Goal: Task Accomplishment & Management: Manage account settings

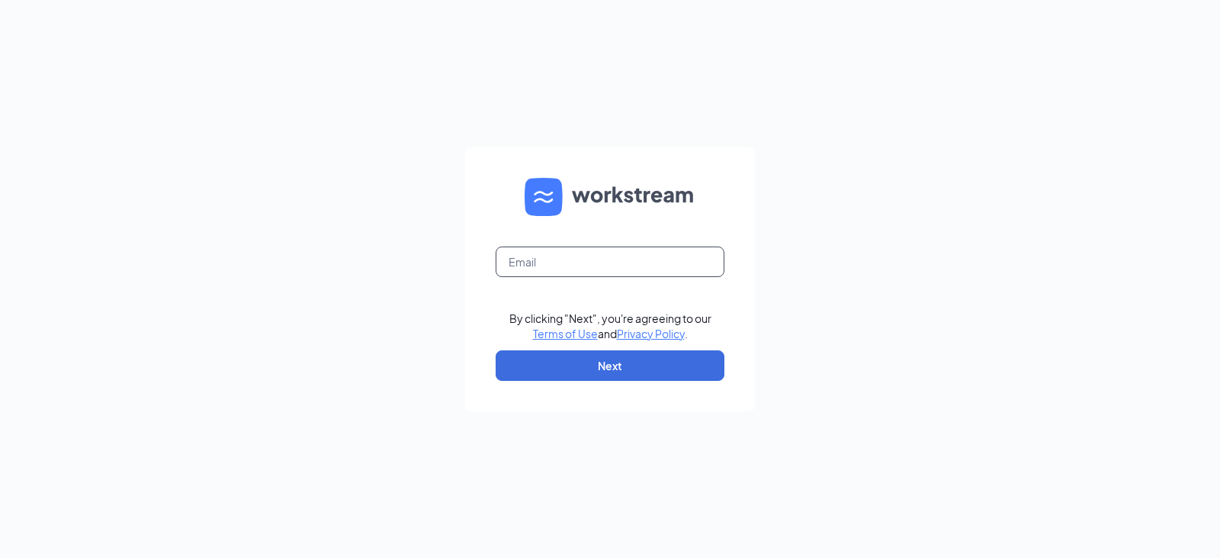
click at [569, 268] on input "text" at bounding box center [610, 261] width 229 height 31
paste input "0076@arbys-store.com"
type input "0076@arbys-store.com"
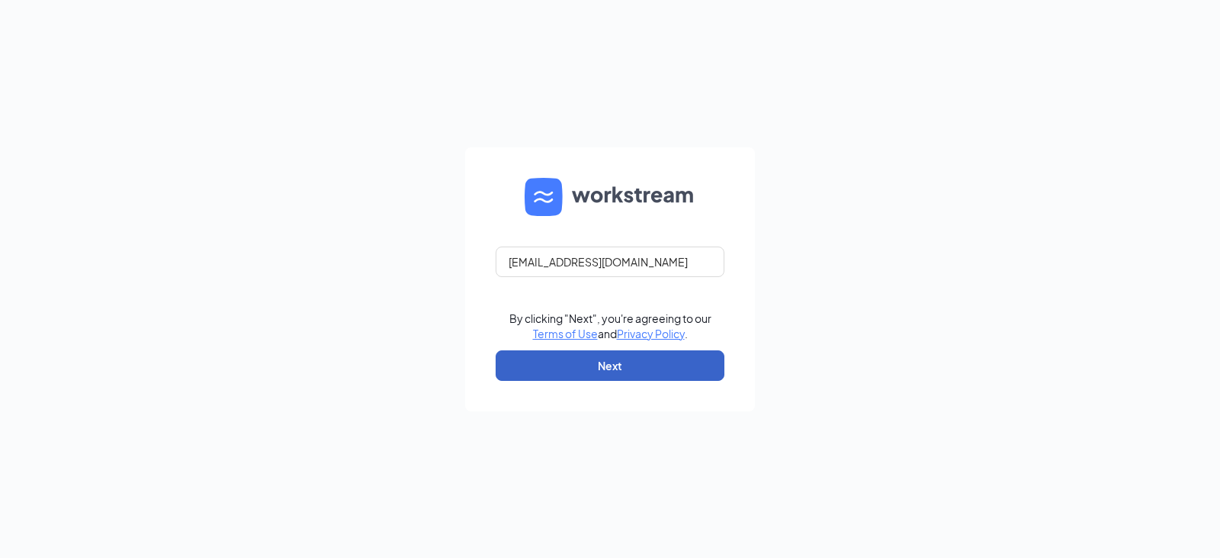
click at [551, 373] on button "Next" at bounding box center [610, 365] width 229 height 31
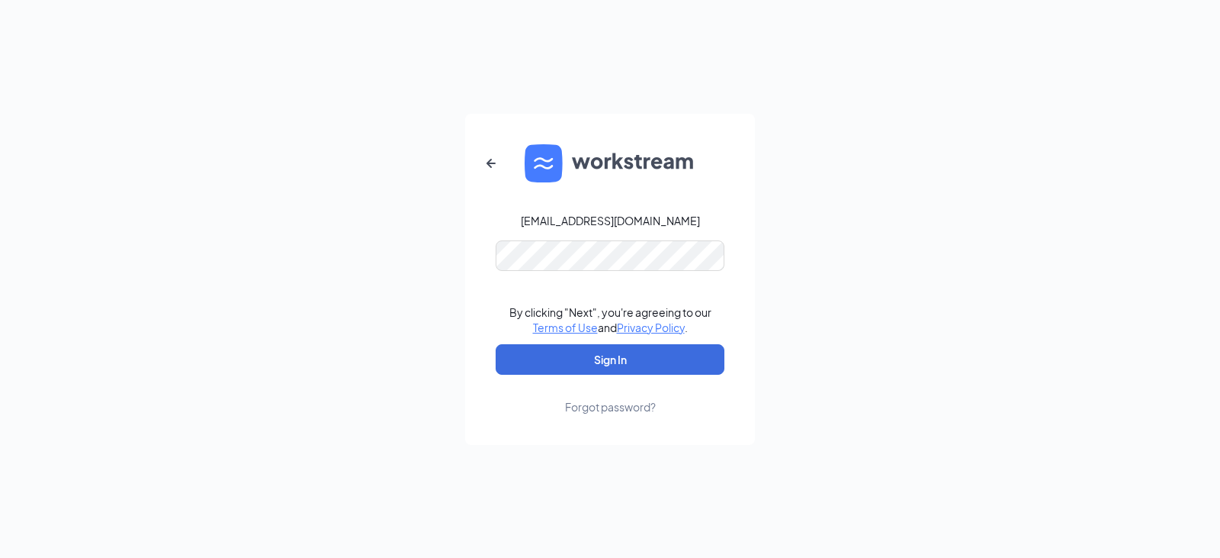
click at [296, 252] on div "0076@arbys-store.com By clicking "Next", you're agreeing to our Terms of Use an…" at bounding box center [610, 279] width 1220 height 558
click at [496, 344] on button "Sign In" at bounding box center [610, 359] width 229 height 31
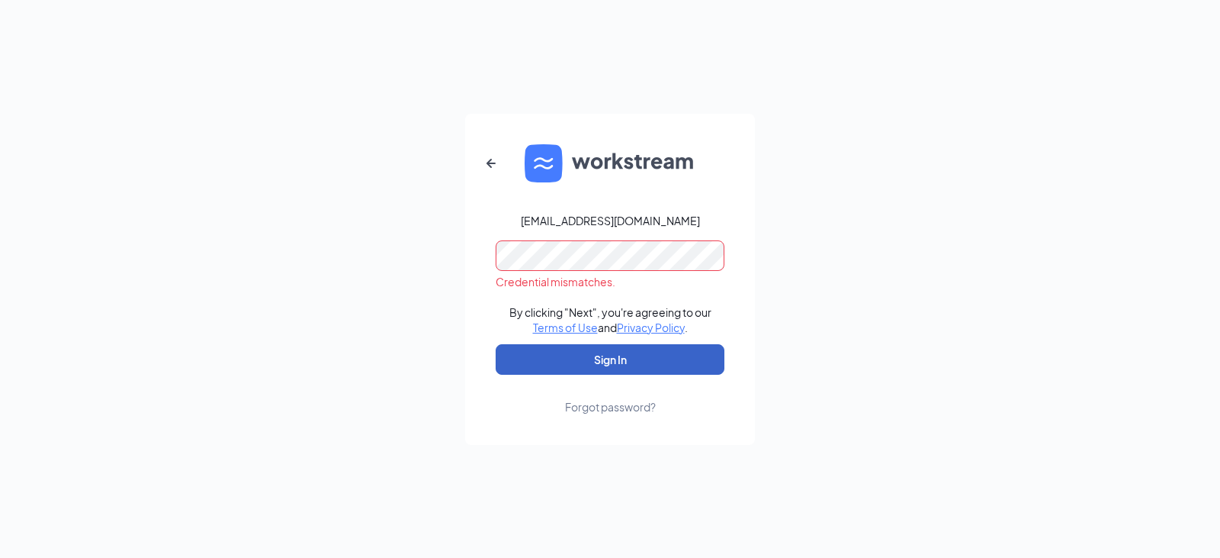
click at [524, 362] on button "Sign In" at bounding box center [610, 359] width 229 height 31
click at [368, 241] on div "0076@arbys-store.com Credential mismatches. By clicking "Next", you're agreeing…" at bounding box center [610, 279] width 1220 height 558
click at [616, 361] on button "Sign In" at bounding box center [610, 359] width 229 height 31
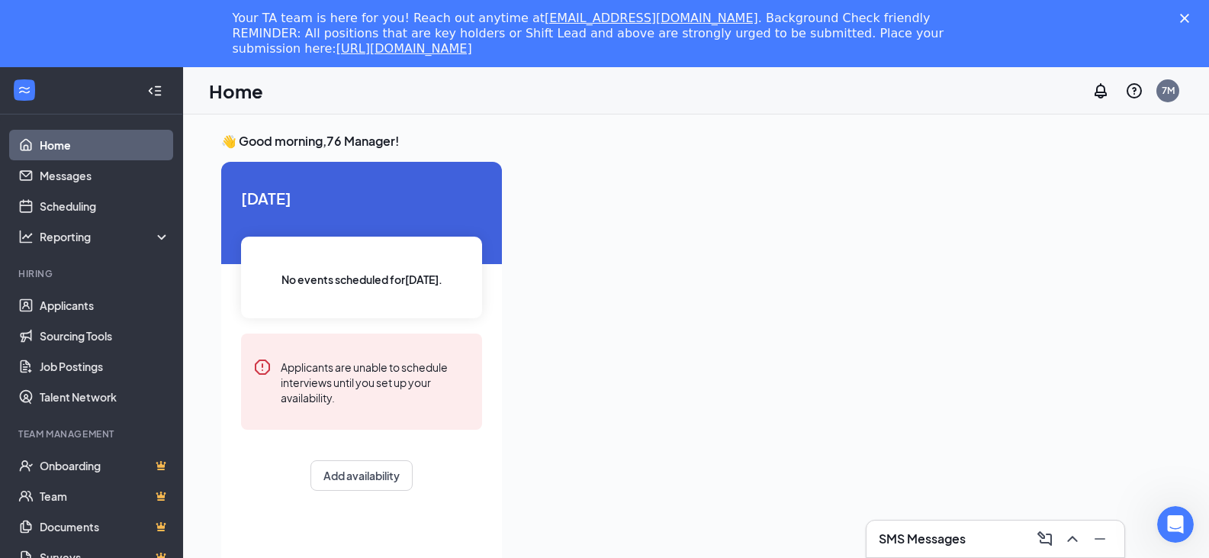
click at [1189, 20] on icon "Close" at bounding box center [1184, 18] width 9 height 9
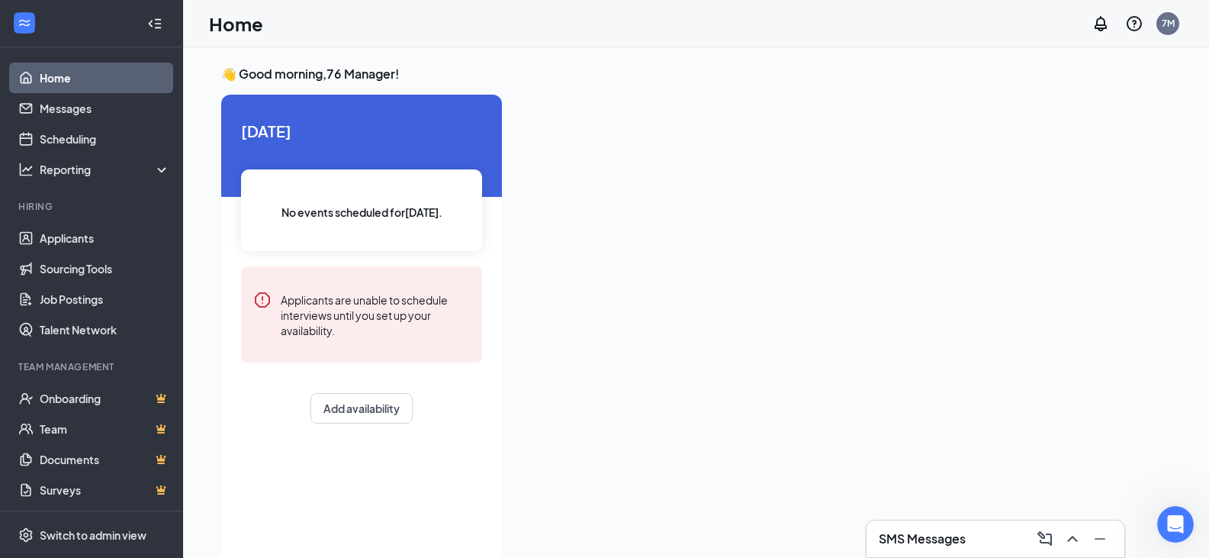
drag, startPoint x: 1220, startPoint y: 9, endPoint x: 776, endPoint y: 350, distance: 559.1
click at [776, 350] on div at bounding box center [842, 325] width 657 height 460
click at [85, 108] on link "Messages" at bounding box center [105, 108] width 130 height 31
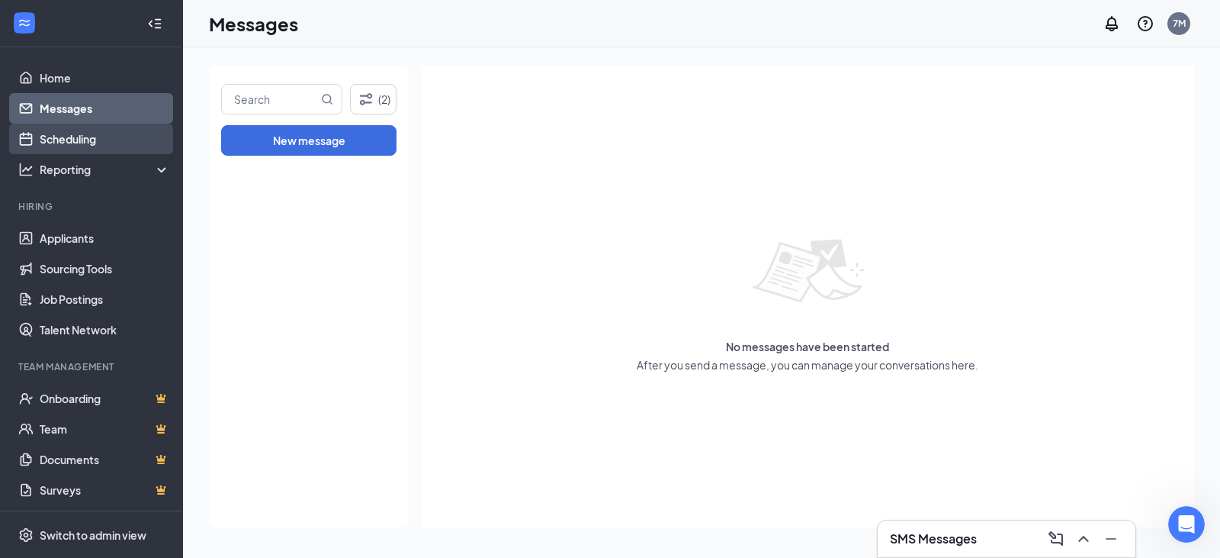
click at [76, 135] on link "Scheduling" at bounding box center [105, 139] width 130 height 31
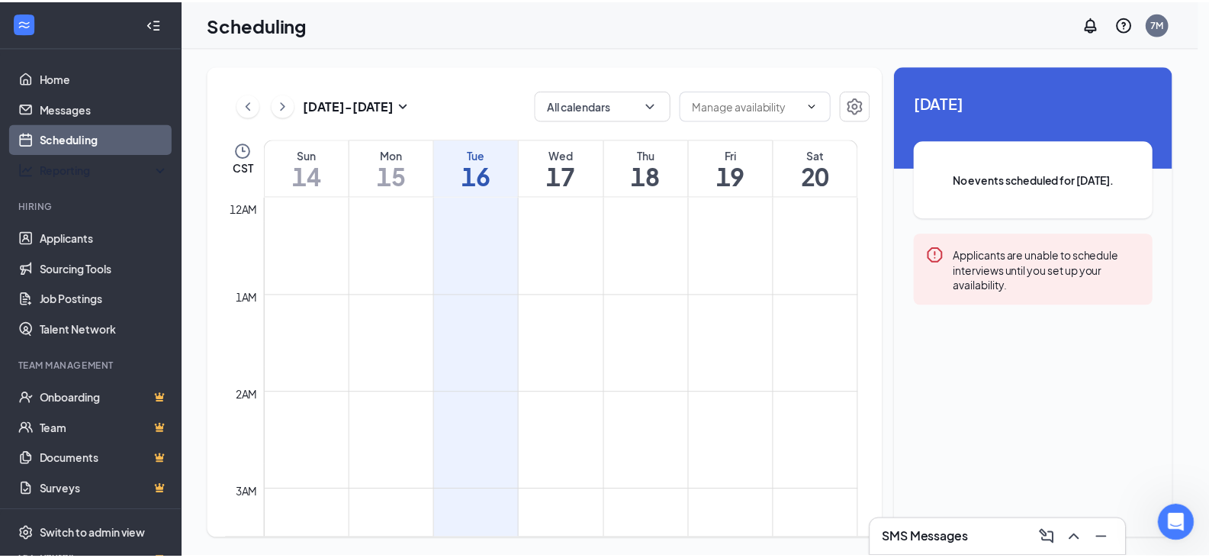
scroll to position [750, 0]
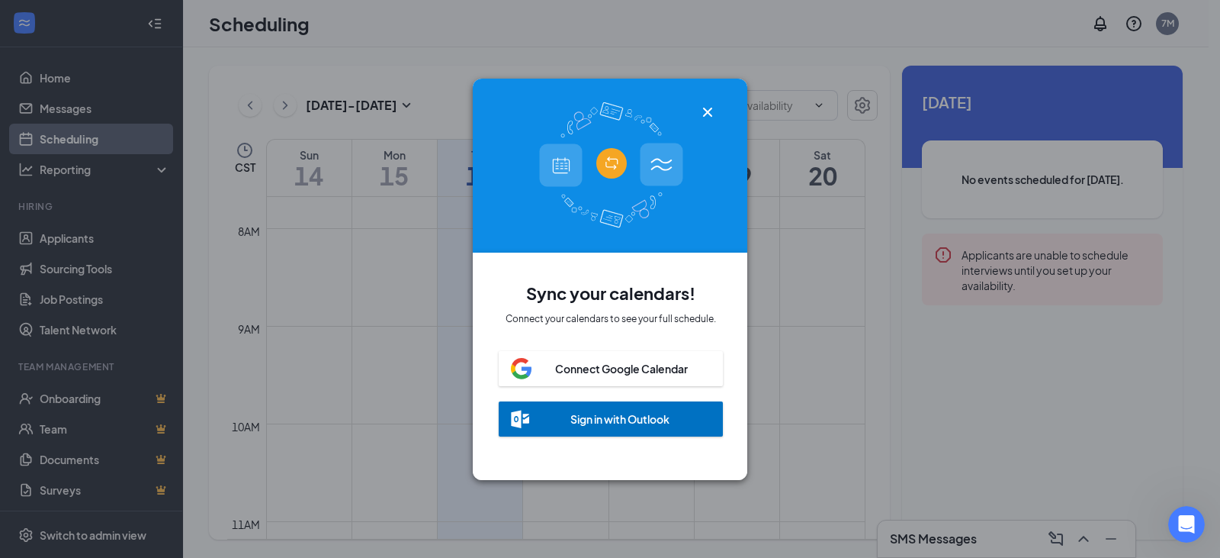
click at [713, 111] on icon "Cross" at bounding box center [708, 112] width 18 height 18
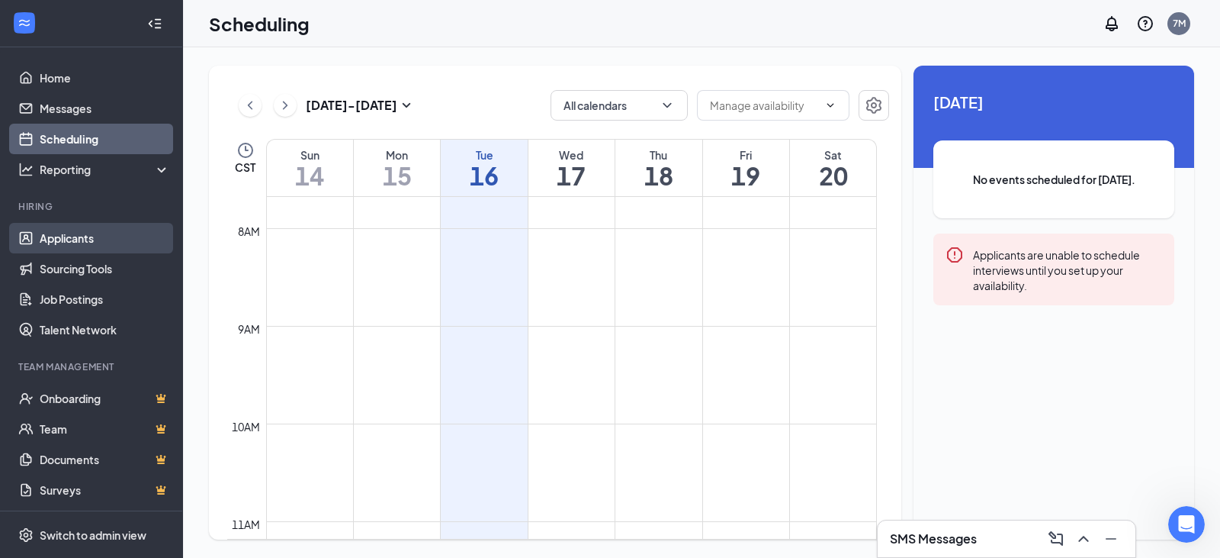
click at [66, 233] on link "Applicants" at bounding box center [105, 238] width 130 height 31
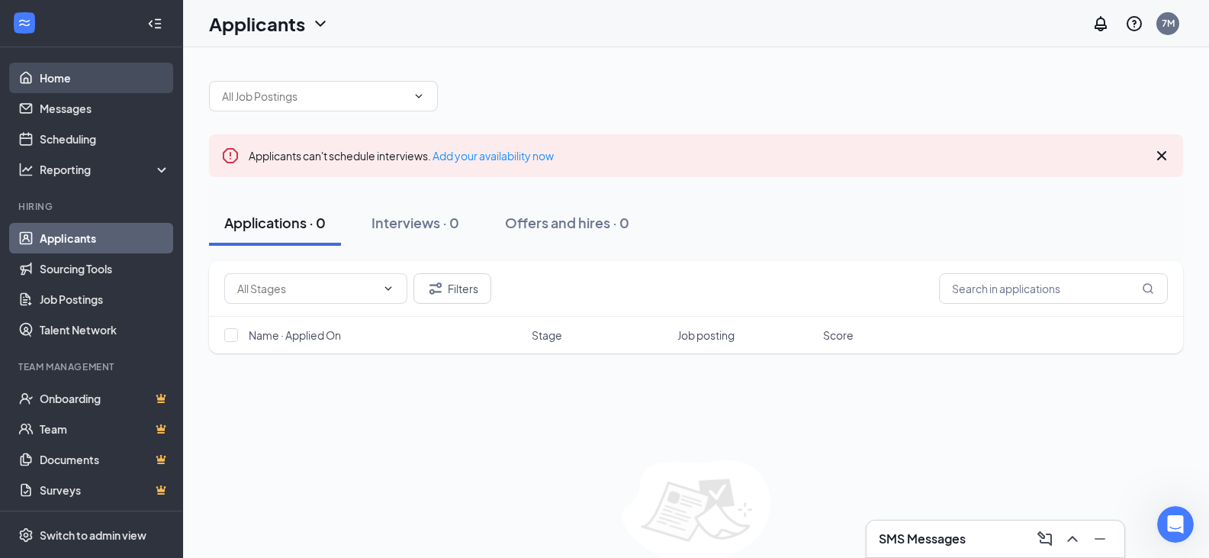
click at [76, 73] on link "Home" at bounding box center [105, 78] width 130 height 31
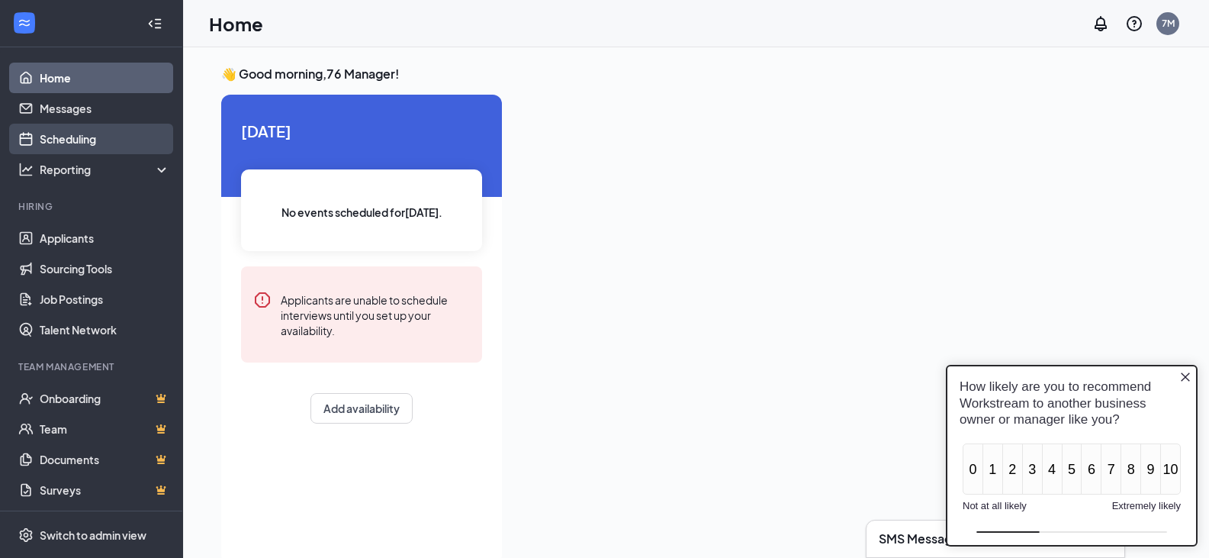
click at [96, 137] on link "Scheduling" at bounding box center [105, 139] width 130 height 31
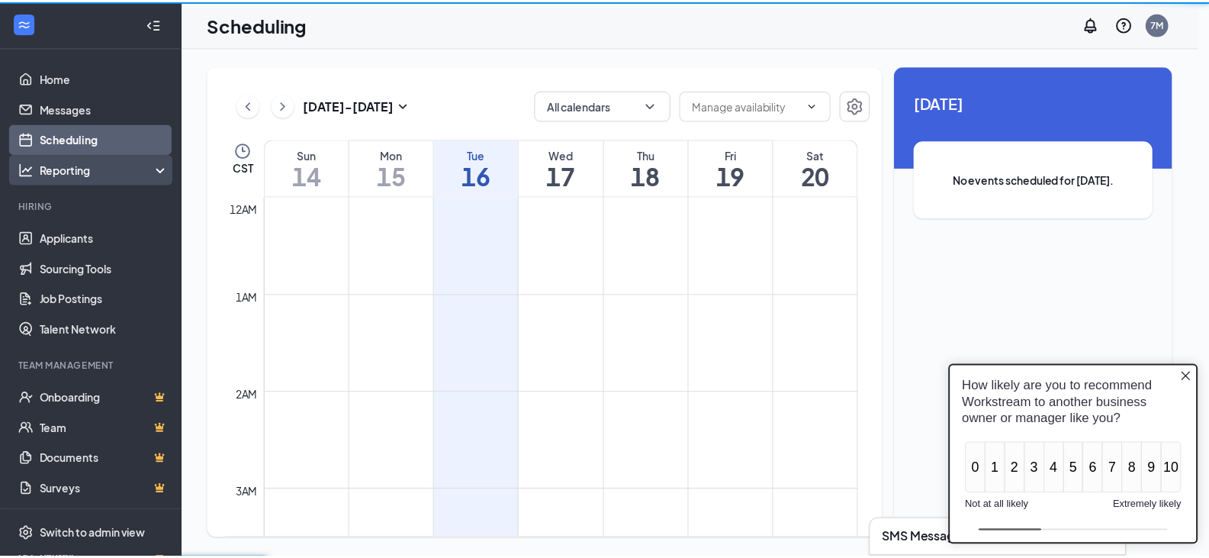
scroll to position [750, 0]
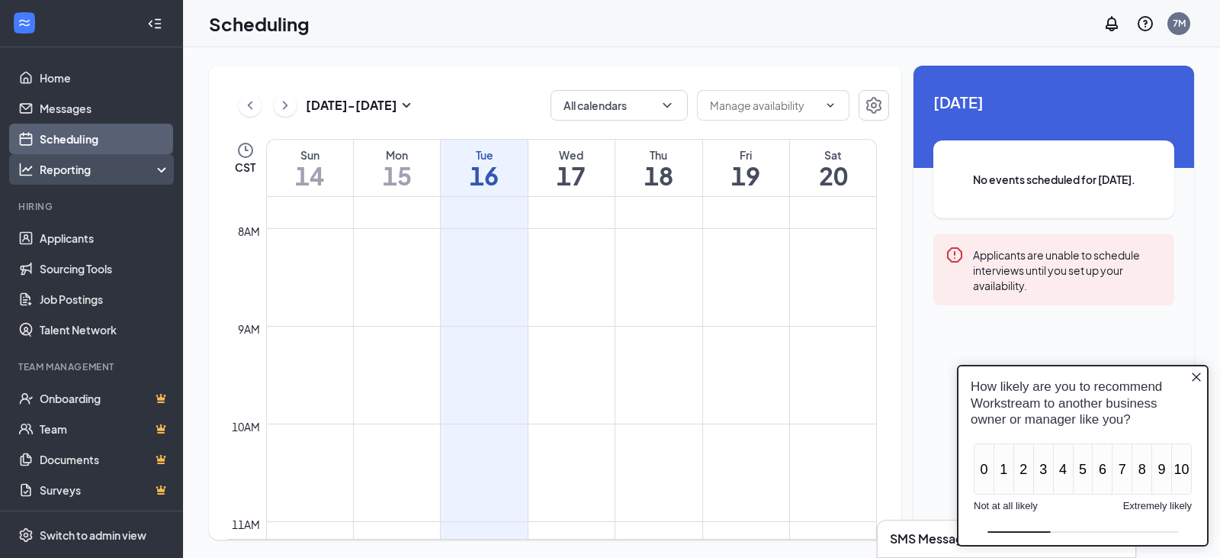
click at [114, 169] on div "Reporting" at bounding box center [105, 169] width 131 height 15
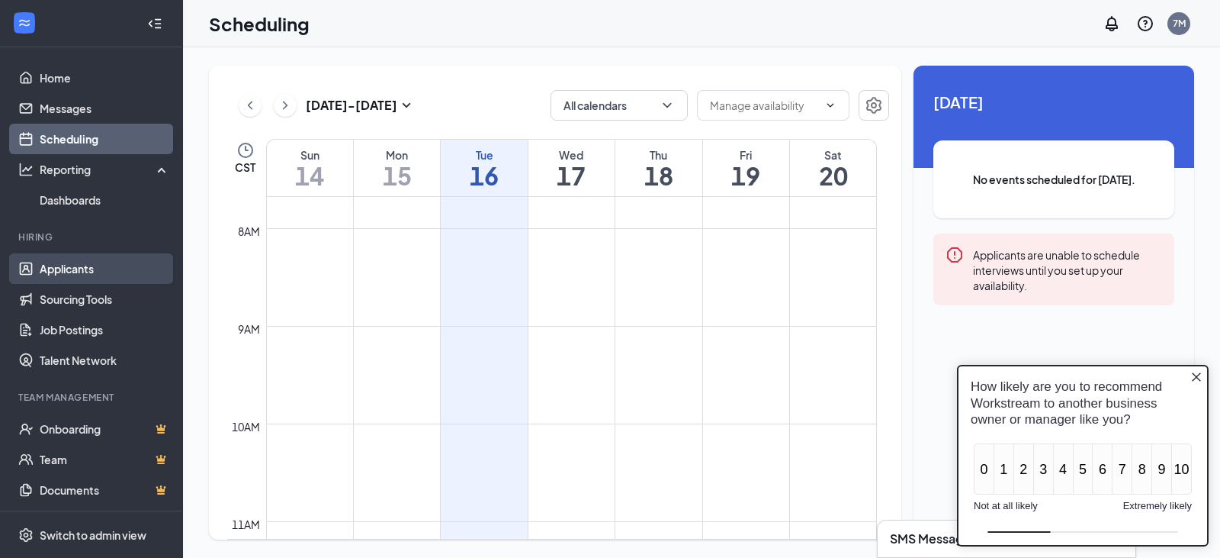
click at [74, 266] on link "Applicants" at bounding box center [105, 268] width 130 height 31
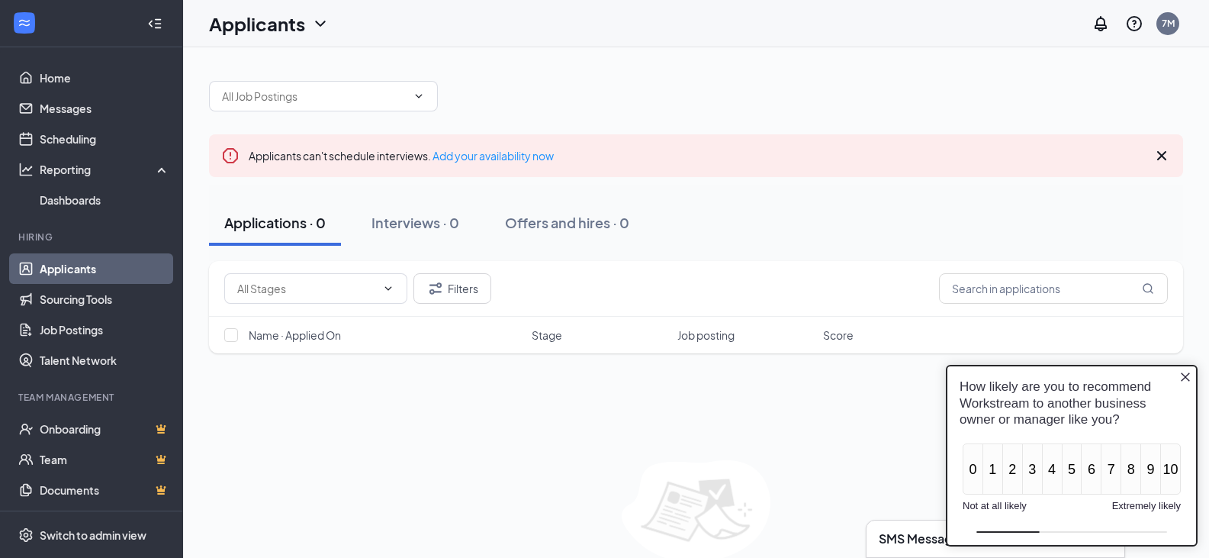
click at [1185, 377] on icon "Close button" at bounding box center [1185, 376] width 9 height 9
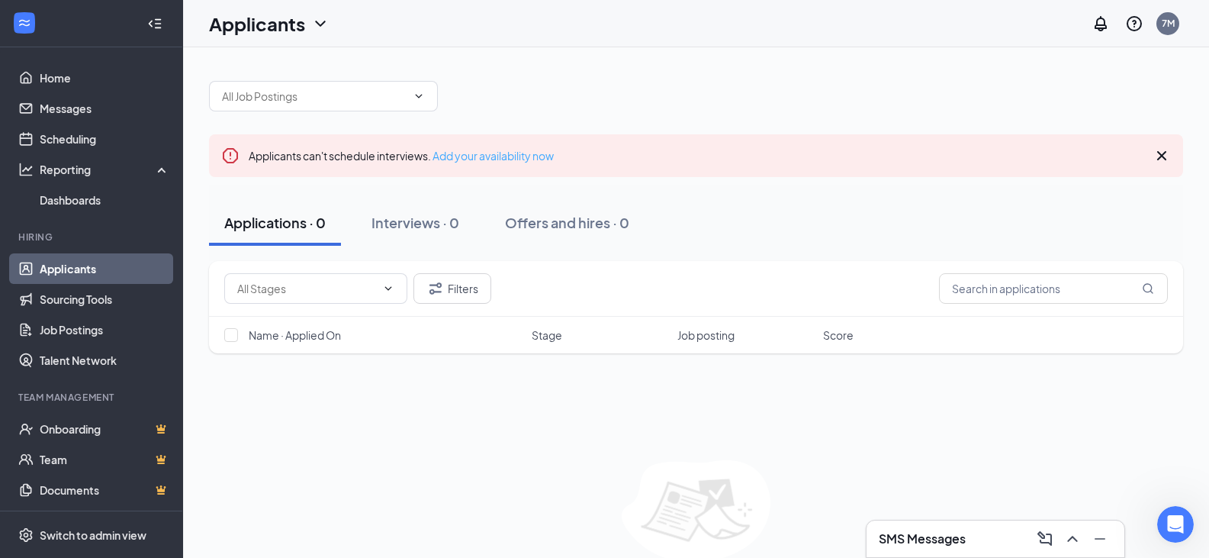
drag, startPoint x: 508, startPoint y: 159, endPoint x: 487, endPoint y: 154, distance: 21.8
click at [507, 158] on link "Add your availability now" at bounding box center [492, 156] width 121 height 14
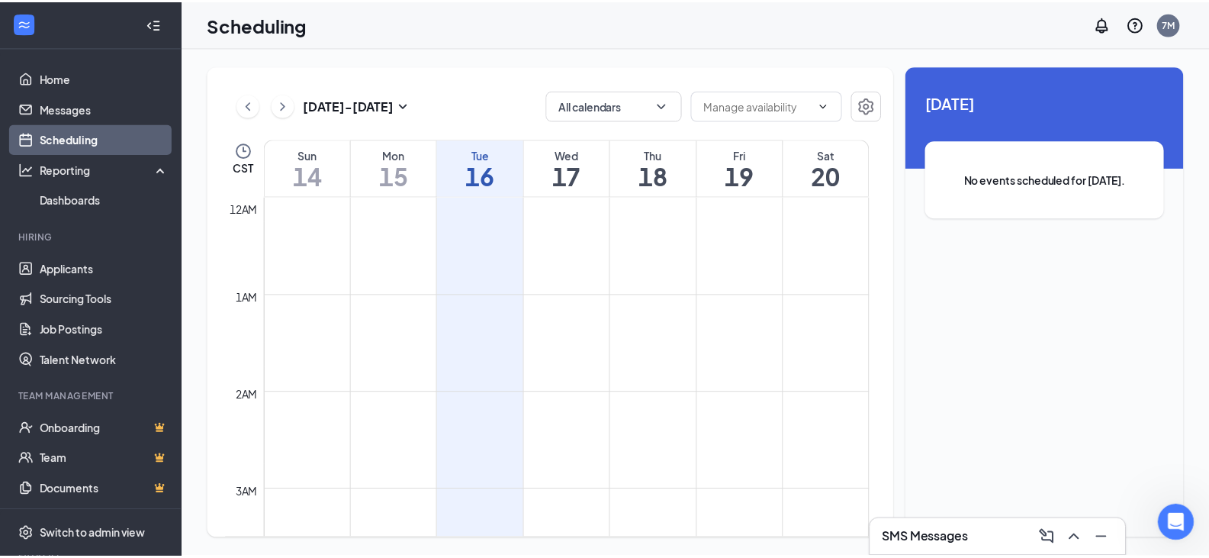
scroll to position [750, 0]
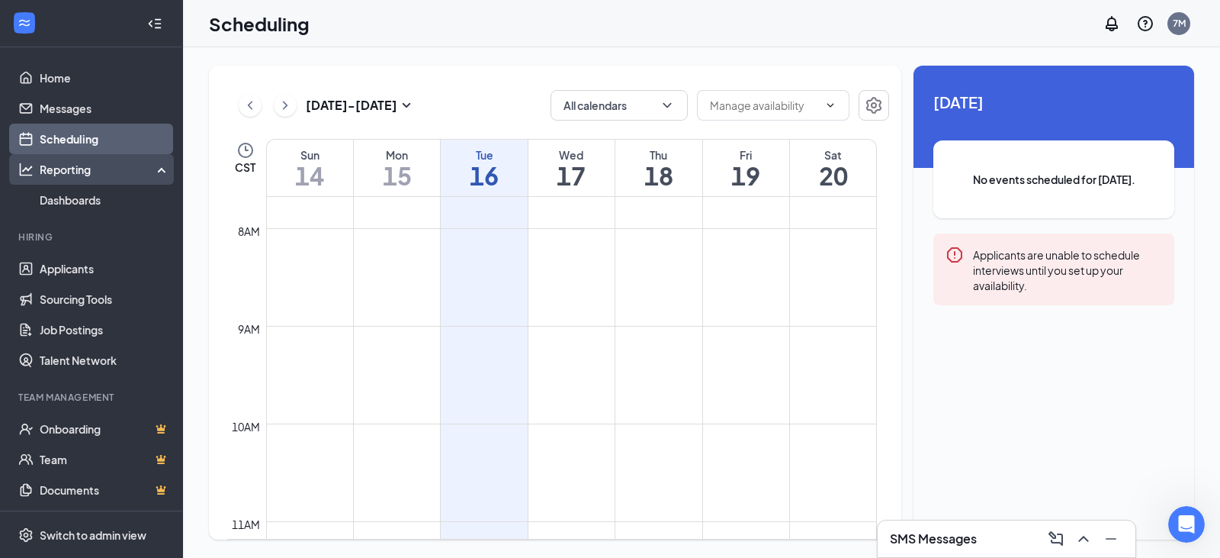
click at [74, 170] on div "Reporting" at bounding box center [105, 169] width 131 height 15
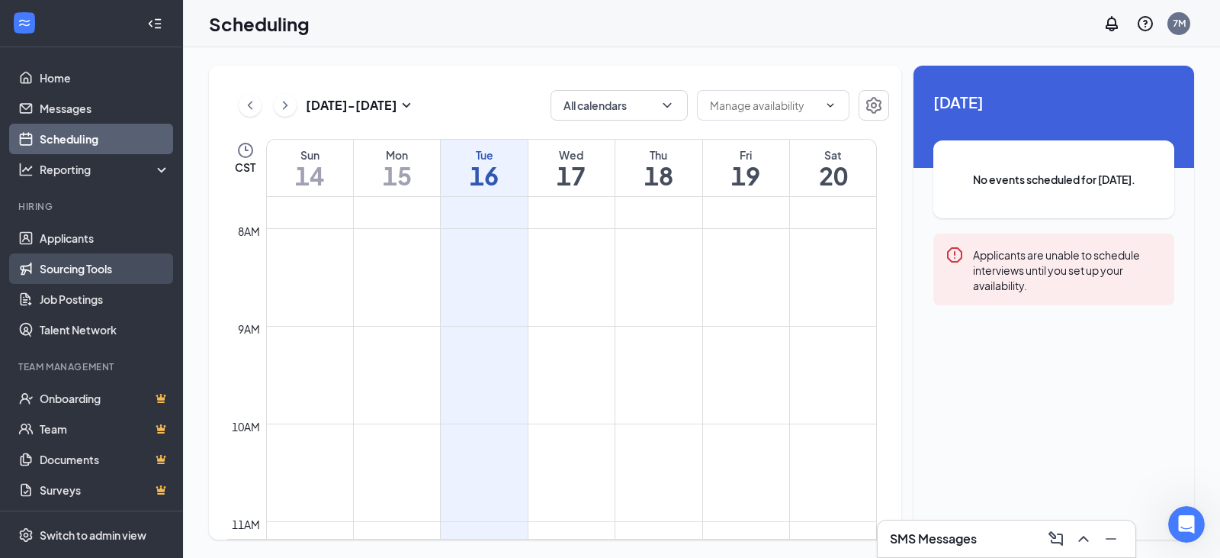
click at [95, 265] on link "Sourcing Tools" at bounding box center [105, 268] width 130 height 31
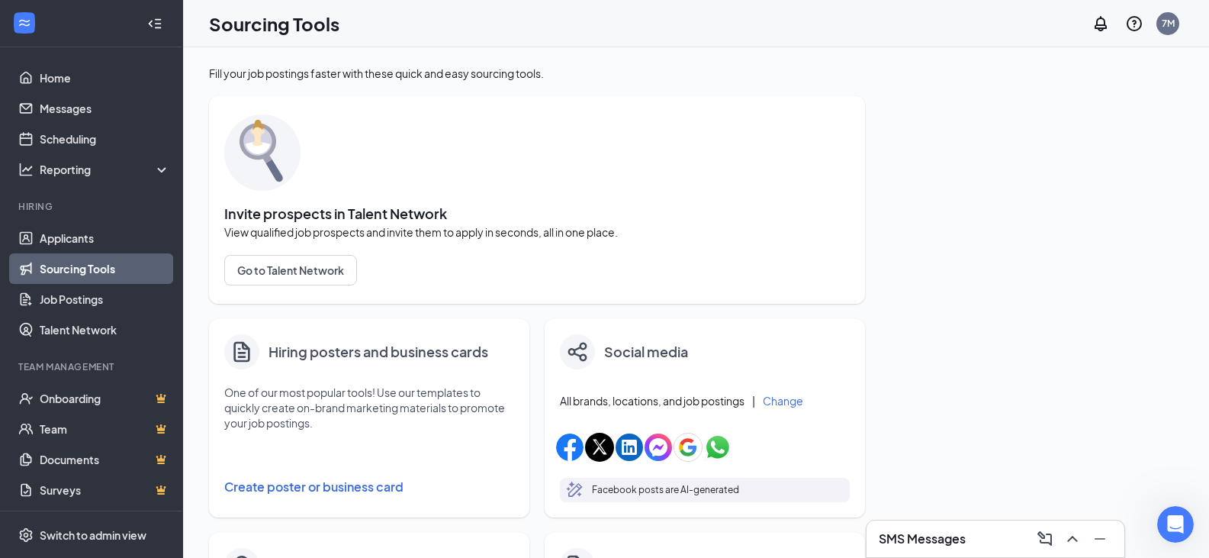
click at [278, 482] on button "Create poster or business card" at bounding box center [369, 486] width 290 height 31
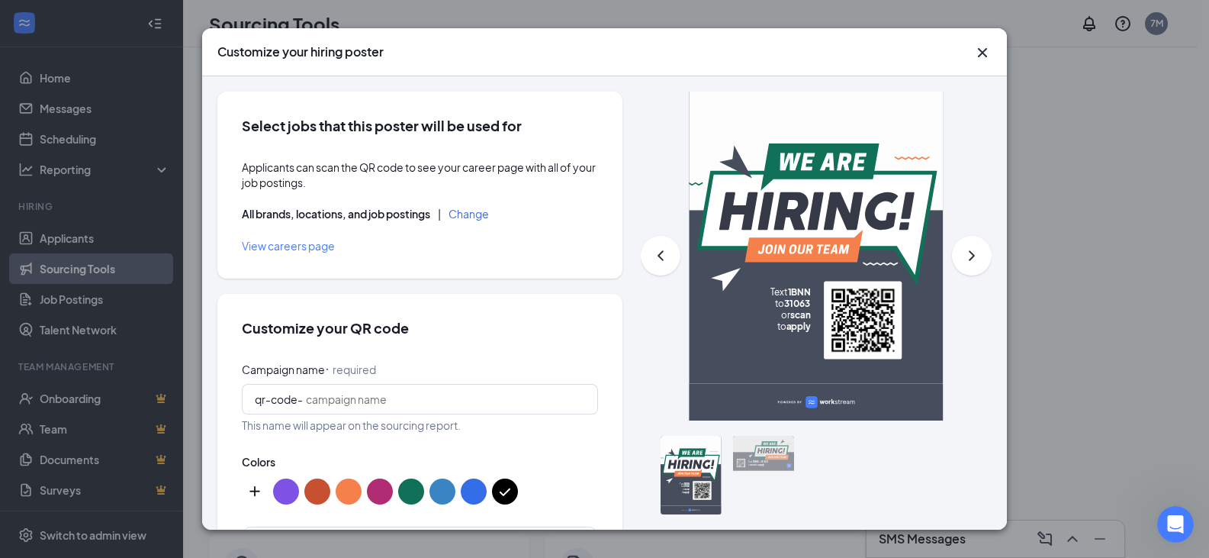
click at [756, 455] on div at bounding box center [763, 453] width 61 height 35
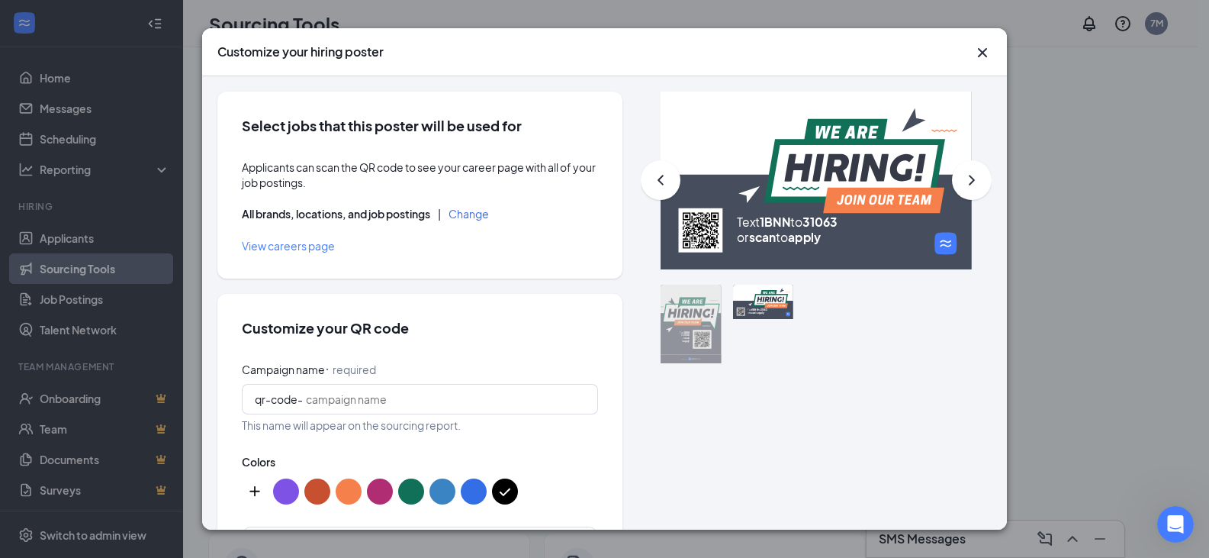
click at [483, 215] on button "Change" at bounding box center [469, 213] width 40 height 11
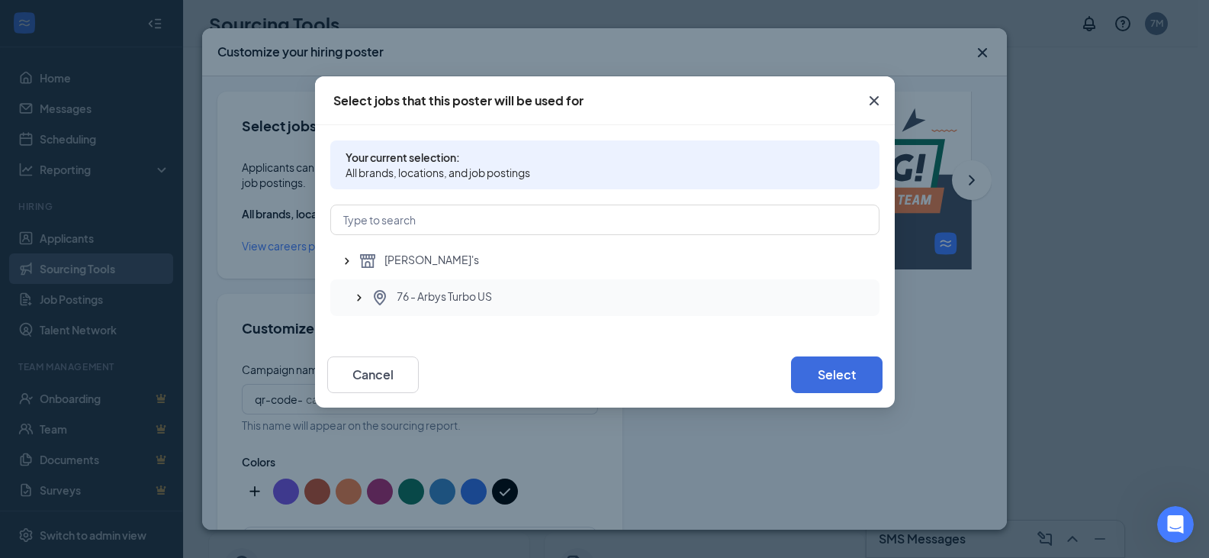
click at [465, 298] on span "76 - Arbys Turbo US" at bounding box center [444, 297] width 95 height 18
click at [811, 379] on button "Select" at bounding box center [837, 374] width 92 height 37
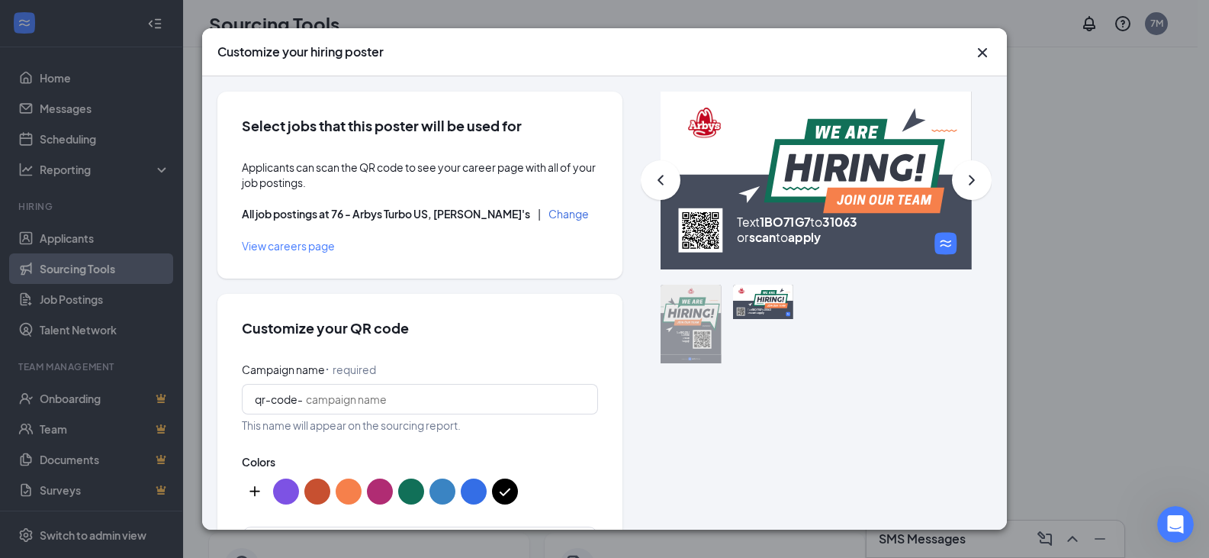
click at [314, 496] on button "color button #C75030" at bounding box center [317, 491] width 26 height 26
click at [350, 493] on button "color button #F6804B" at bounding box center [349, 491] width 26 height 26
click at [320, 489] on button "color button #C75030" at bounding box center [317, 491] width 26 height 26
click at [346, 490] on button "color button #F6804B" at bounding box center [349, 491] width 26 height 26
click at [493, 494] on button "color button #000000" at bounding box center [505, 491] width 26 height 26
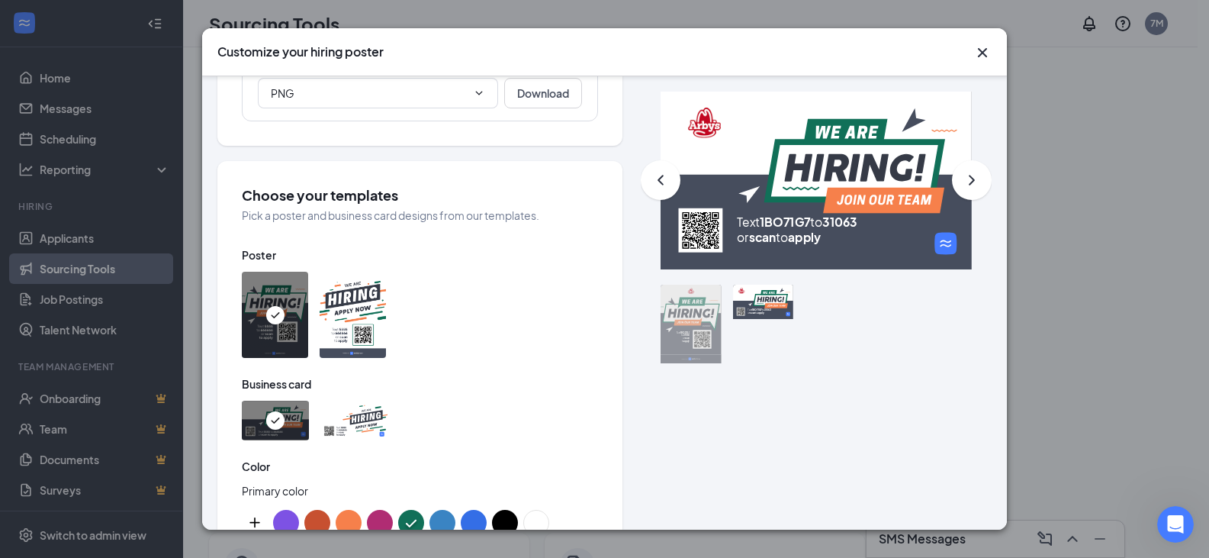
scroll to position [534, 0]
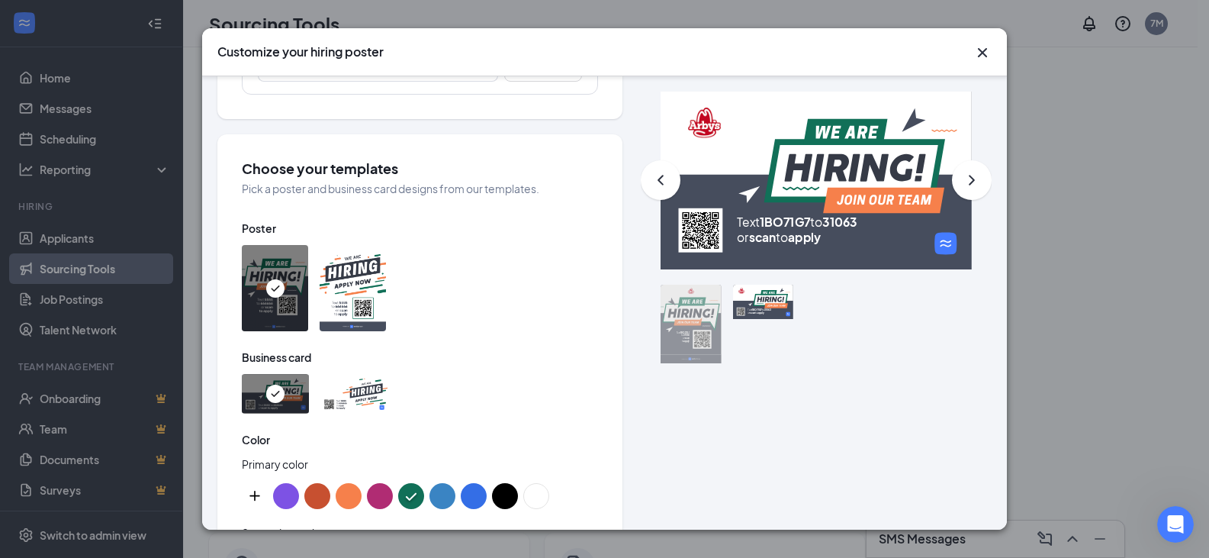
click at [362, 400] on img at bounding box center [353, 394] width 67 height 40
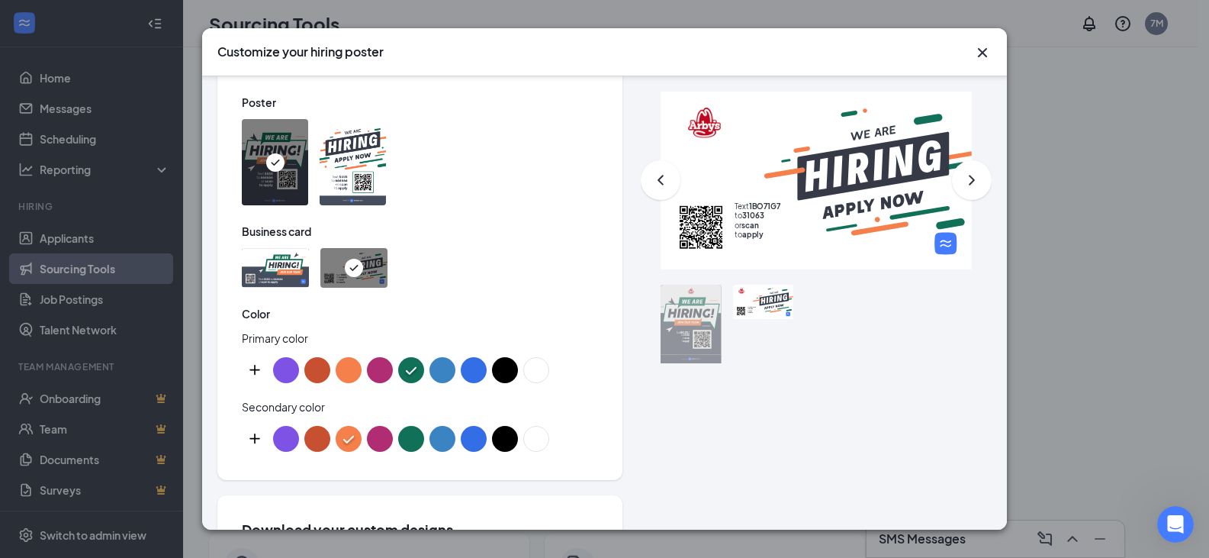
scroll to position [686, 0]
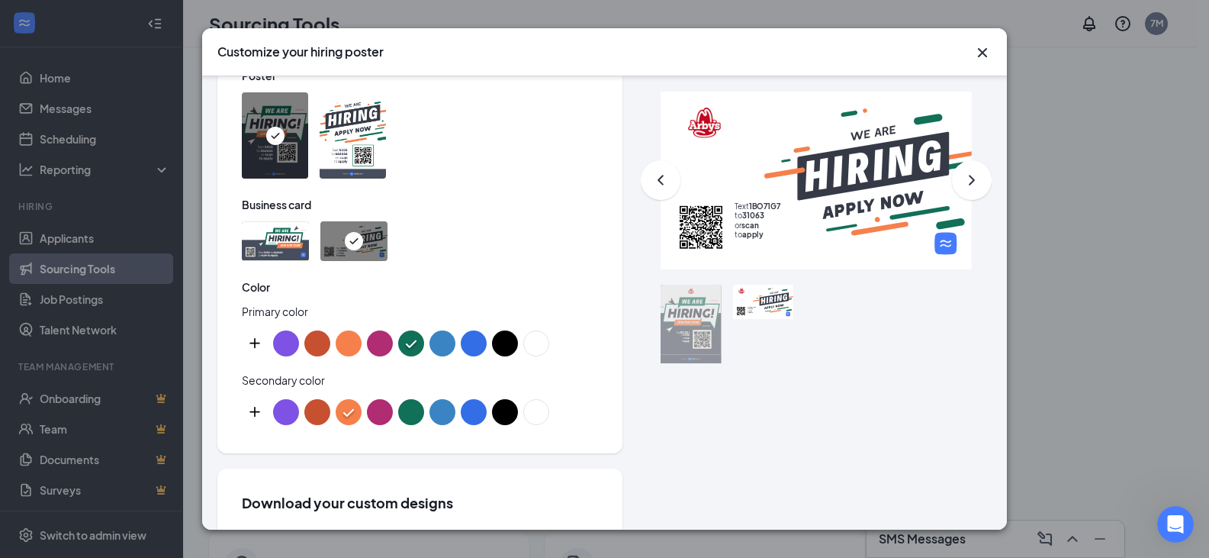
click at [319, 342] on button "color button #C75030" at bounding box center [317, 343] width 26 height 26
click at [509, 341] on button "color button #000000" at bounding box center [505, 343] width 26 height 26
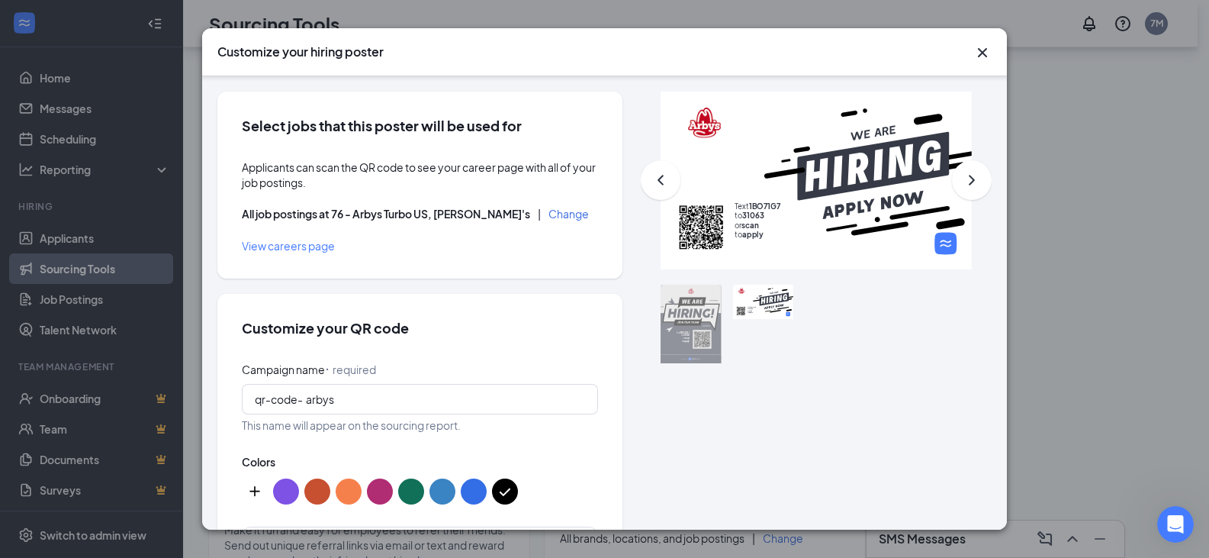
scroll to position [895, 0]
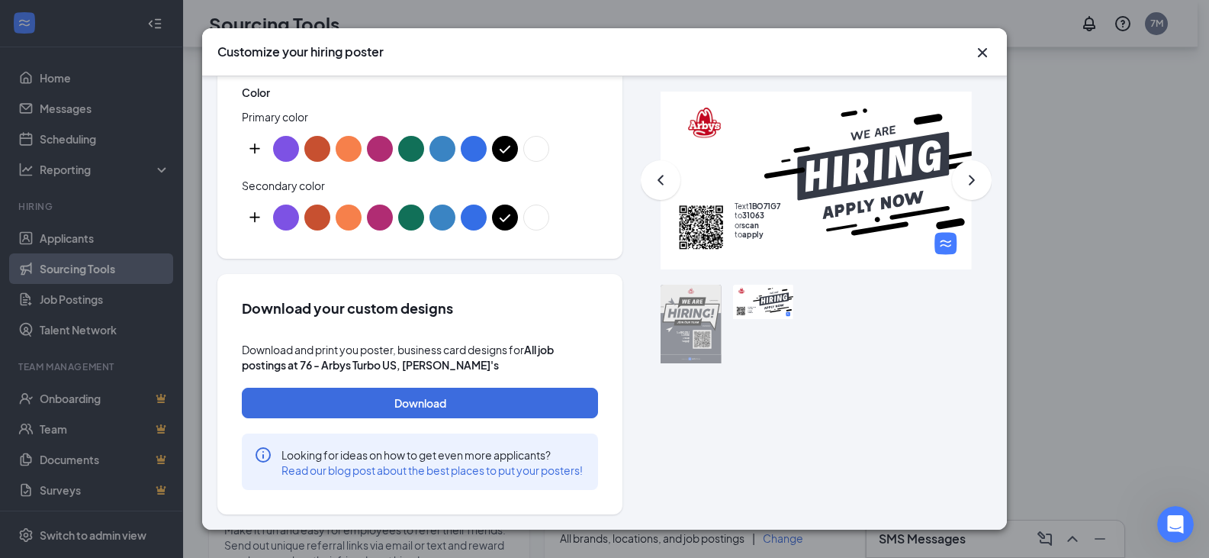
click at [977, 52] on icon "Cross" at bounding box center [982, 52] width 18 height 18
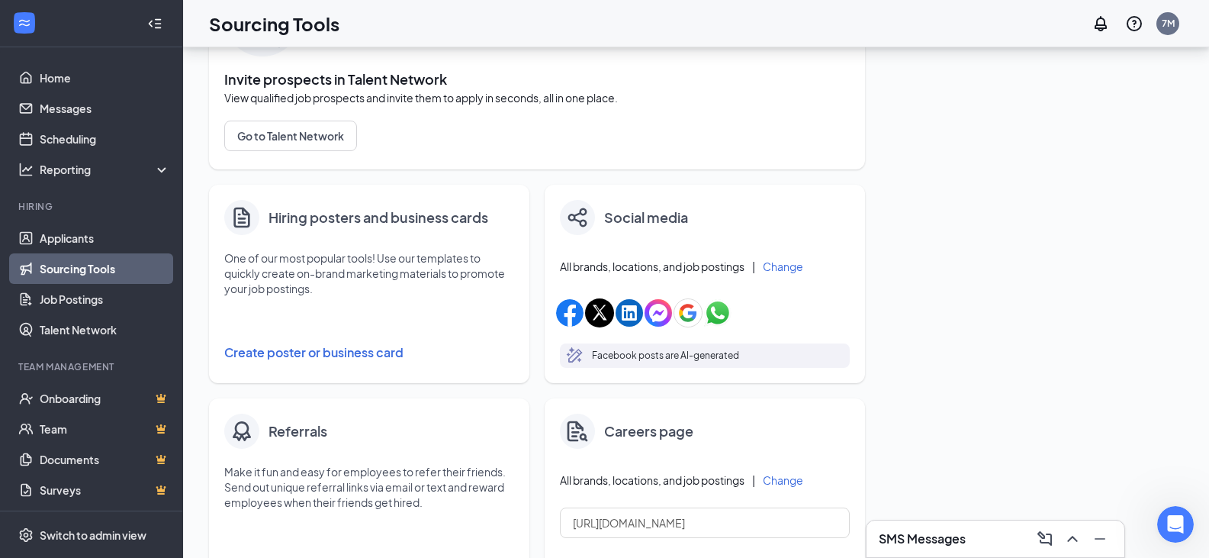
scroll to position [191, 0]
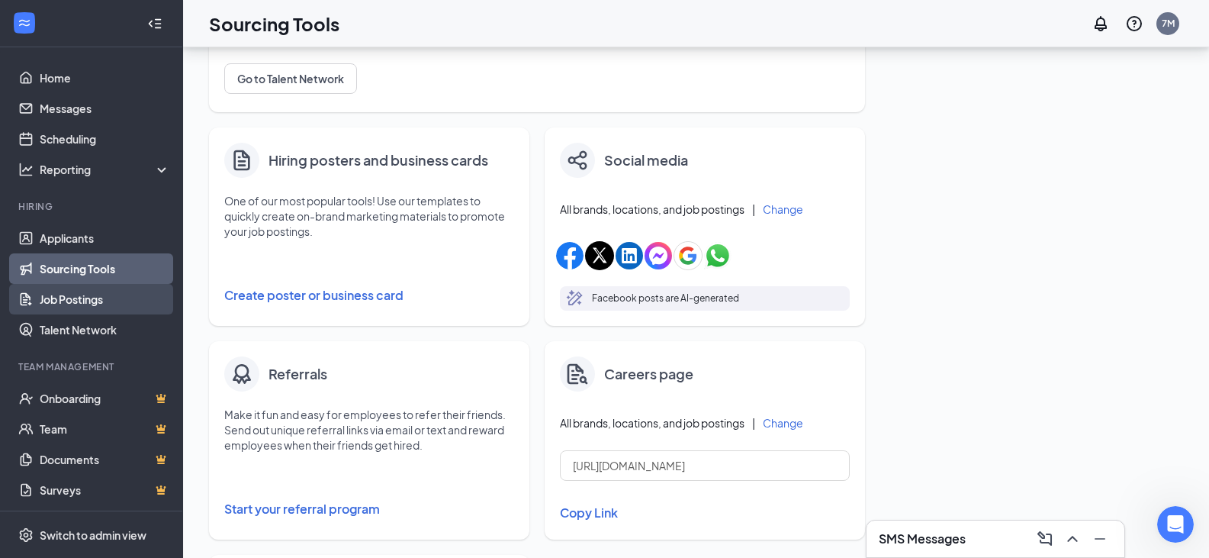
click at [59, 308] on link "Job Postings" at bounding box center [105, 299] width 130 height 31
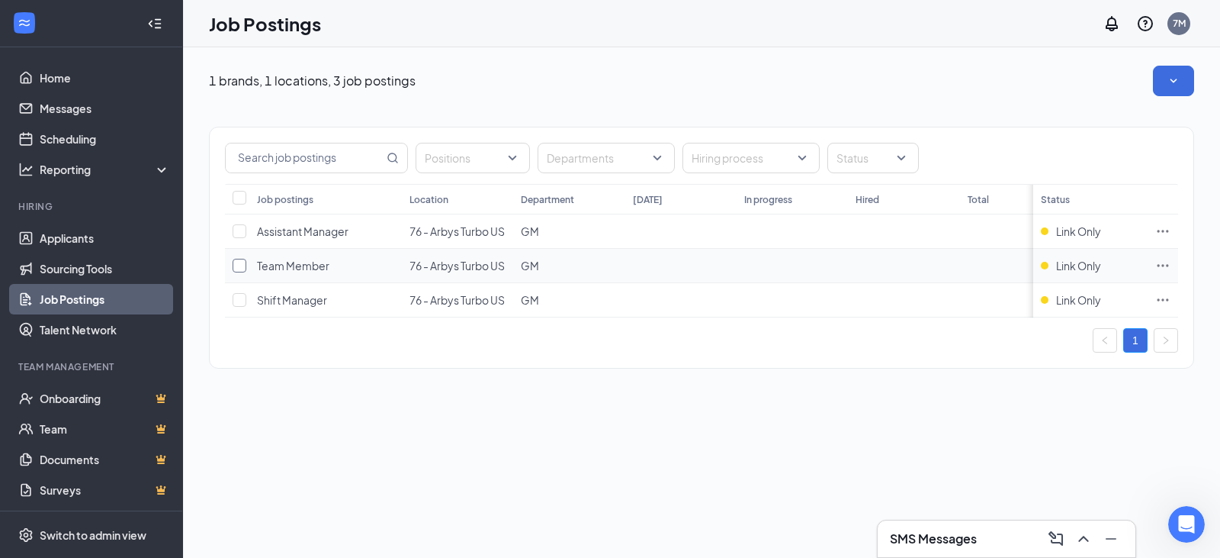
click at [240, 263] on input "checkbox" at bounding box center [240, 266] width 14 height 14
checkbox input "true"
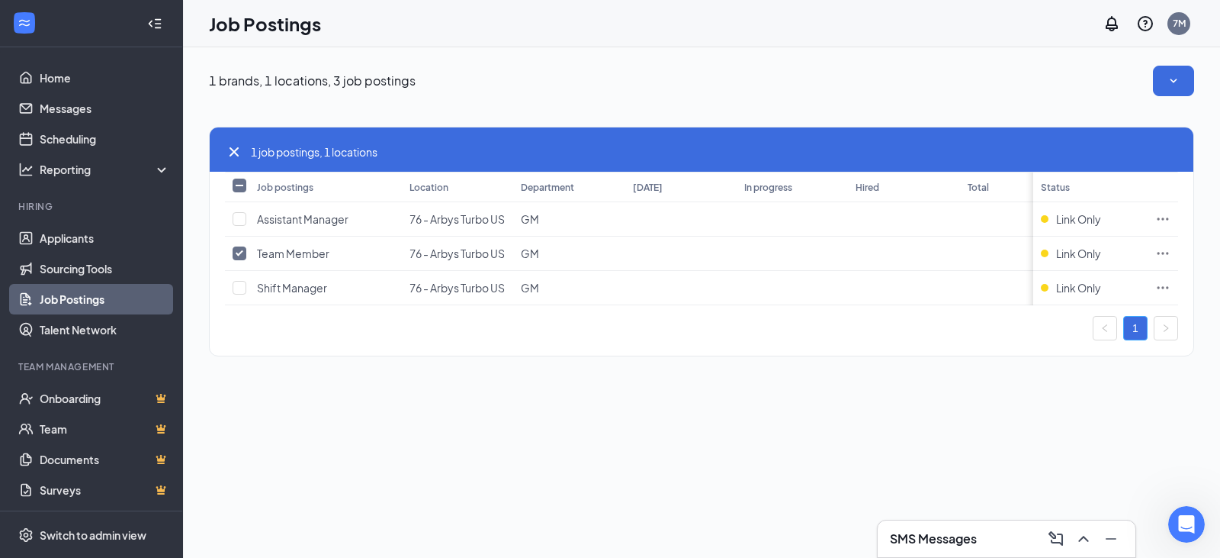
click at [1138, 339] on link "1" at bounding box center [1135, 328] width 23 height 23
click at [1162, 73] on button "button" at bounding box center [1173, 81] width 41 height 31
click at [831, 88] on div "1 brands, 1 locations, 3 job postings" at bounding box center [701, 81] width 985 height 31
click at [64, 334] on link "Talent Network" at bounding box center [105, 329] width 130 height 31
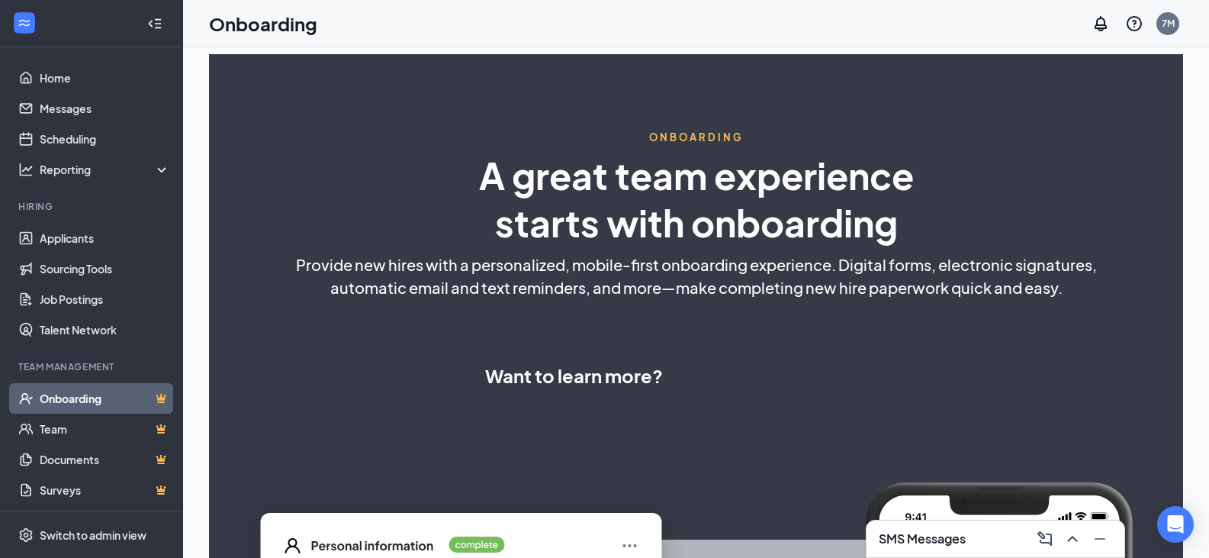
select select "US"
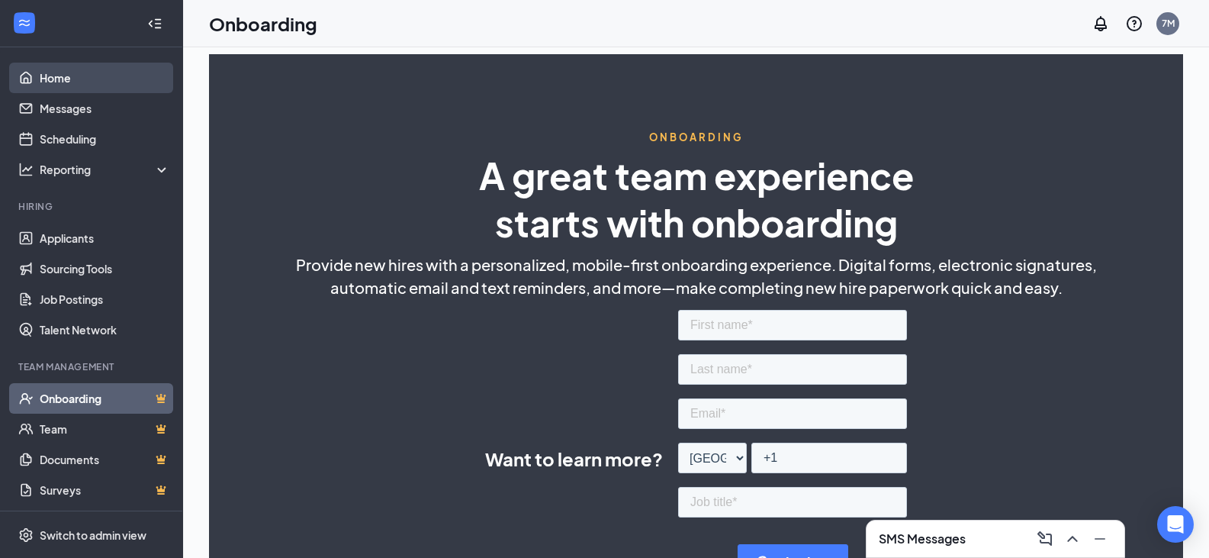
click at [82, 82] on link "Home" at bounding box center [105, 78] width 130 height 31
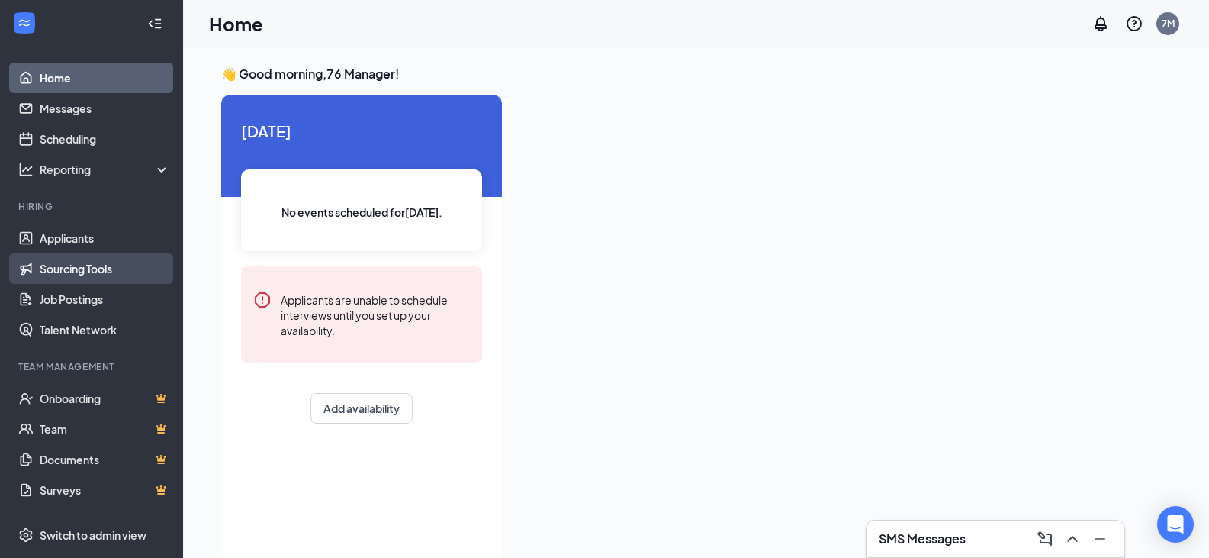
click at [76, 272] on link "Sourcing Tools" at bounding box center [105, 268] width 130 height 31
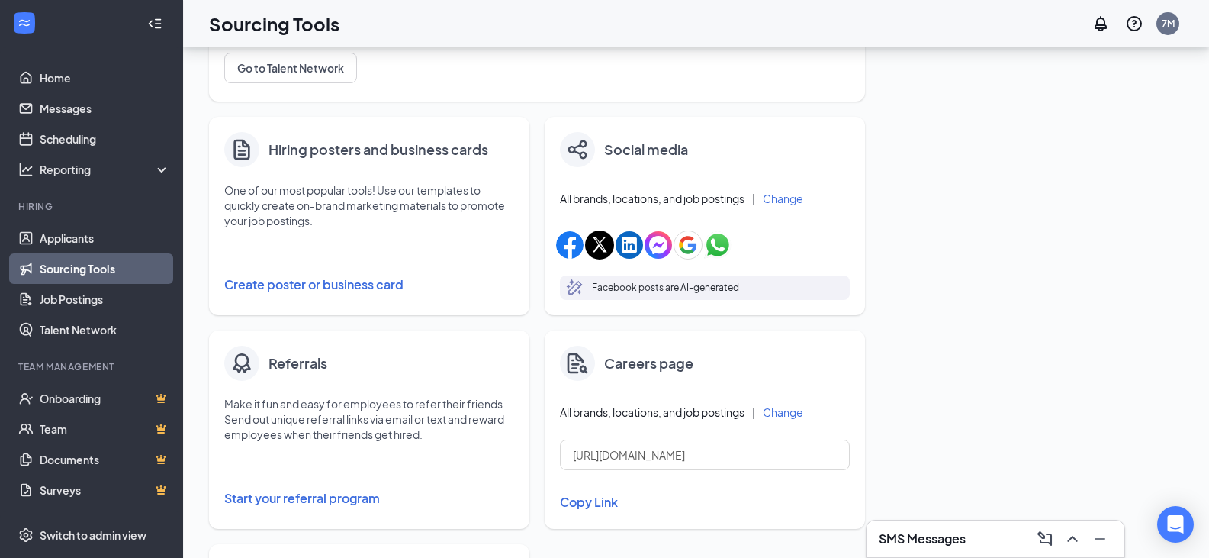
scroll to position [229, 0]
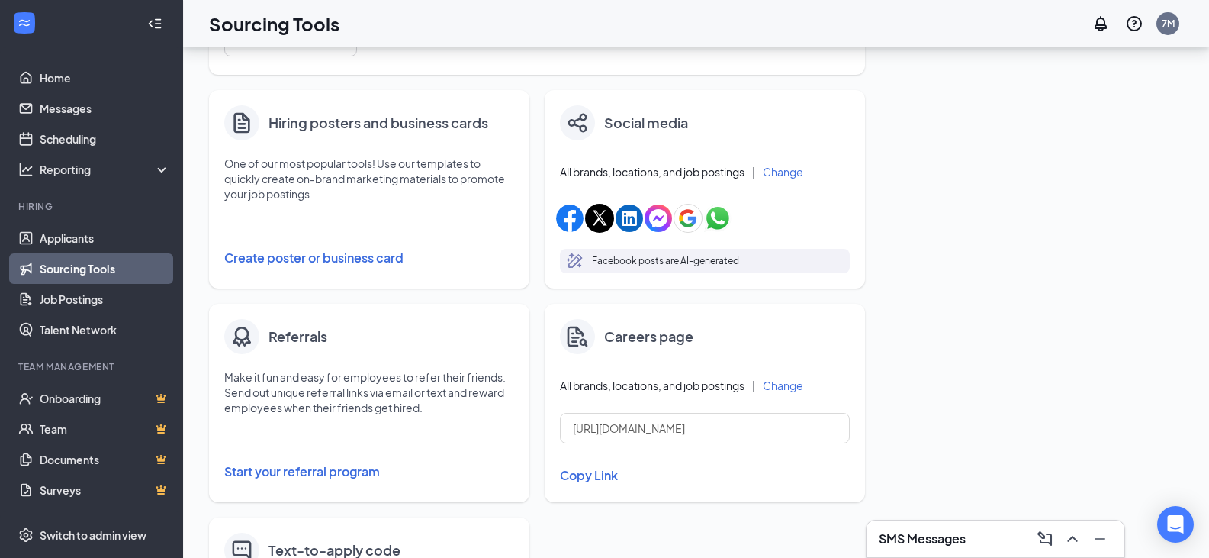
click at [360, 469] on button "Start your referral program" at bounding box center [369, 471] width 290 height 31
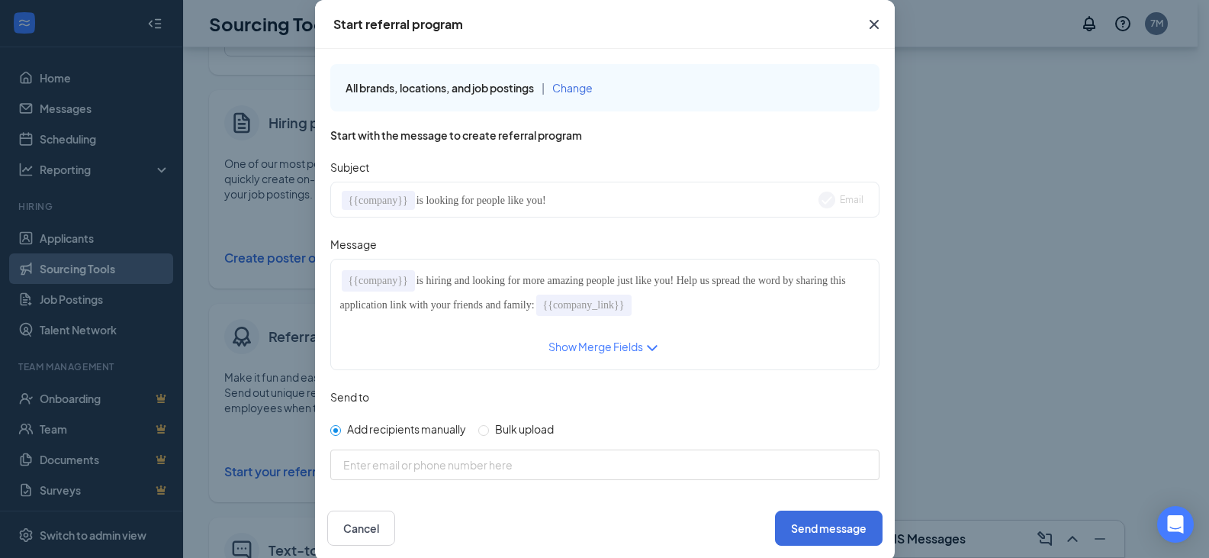
scroll to position [3, 0]
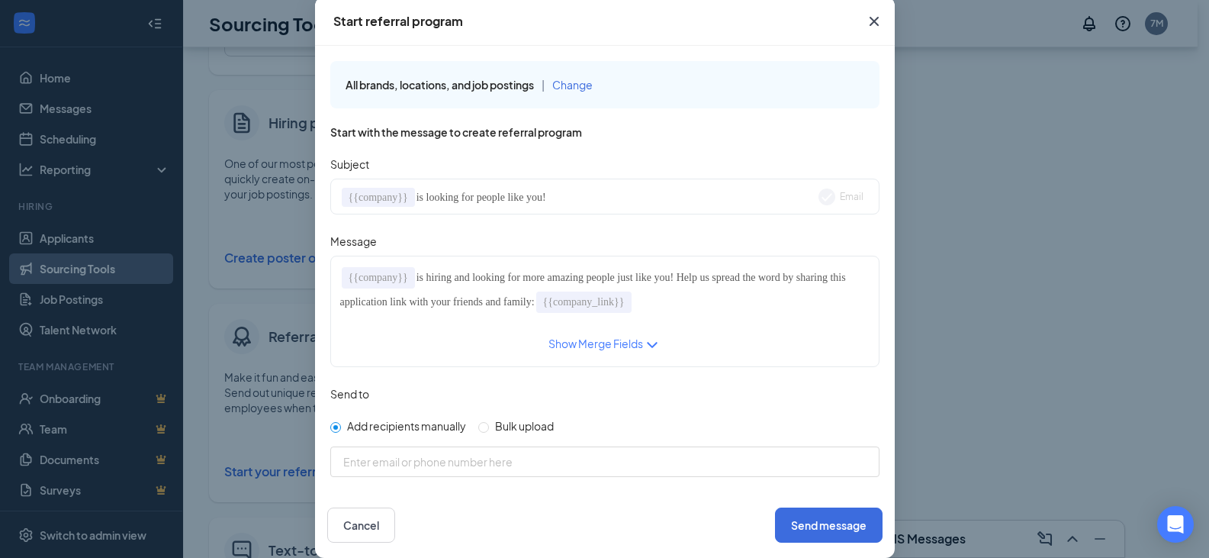
click at [866, 26] on icon "Cross" at bounding box center [874, 21] width 18 height 18
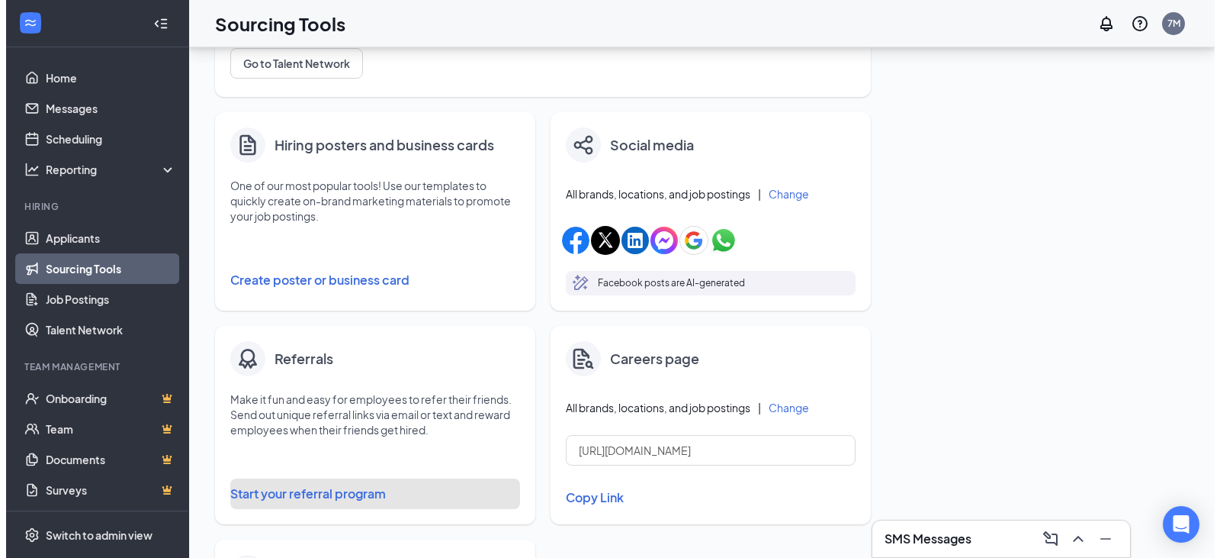
scroll to position [0, 0]
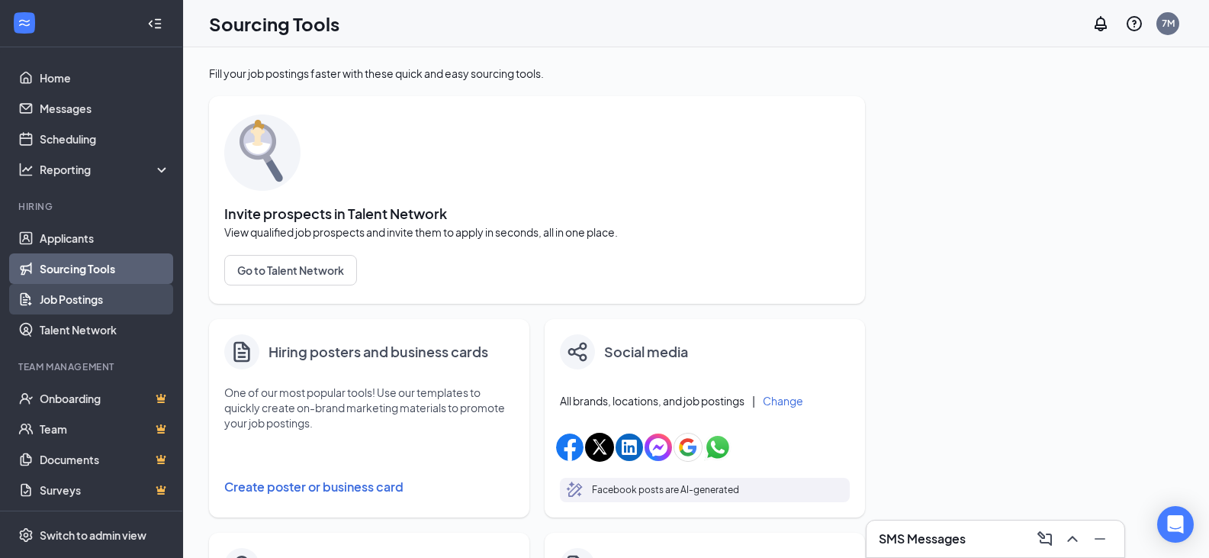
click at [95, 295] on link "Job Postings" at bounding box center [105, 299] width 130 height 31
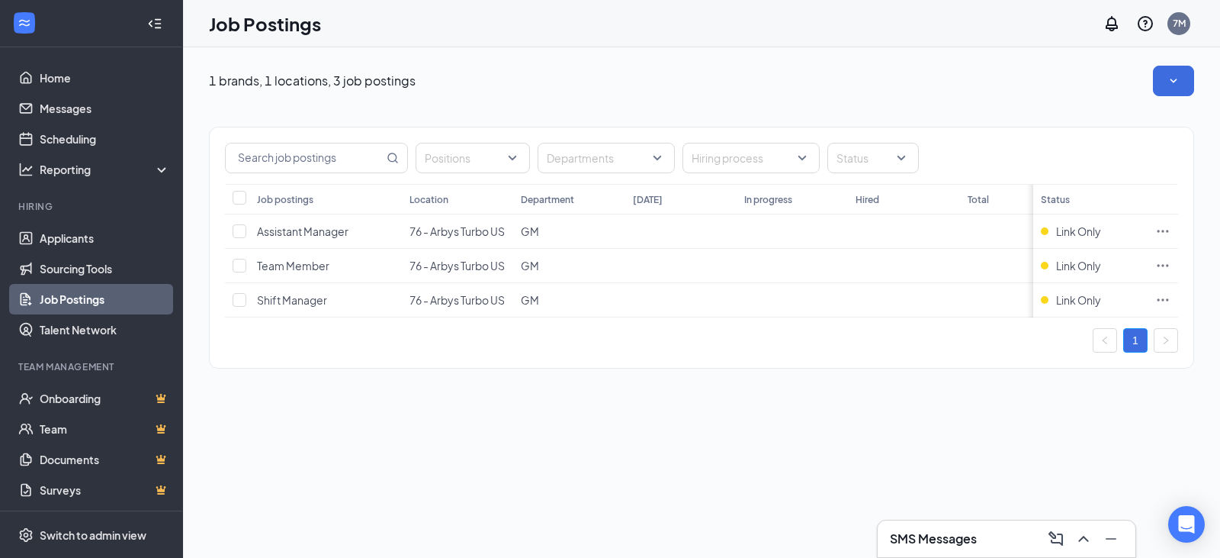
click at [1005, 529] on div "SMS Messages" at bounding box center [1006, 538] width 233 height 24
